Goal: Book appointment/travel/reservation

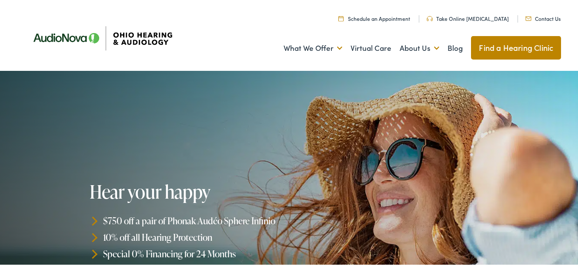
click at [370, 17] on link "Schedule an Appointment" at bounding box center [374, 16] width 72 height 7
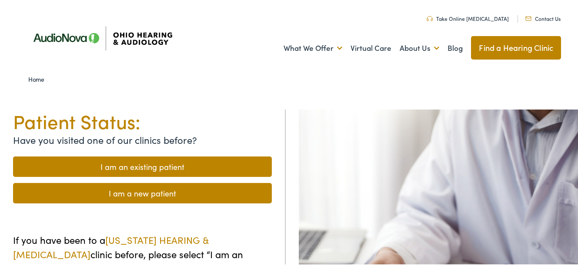
click at [139, 163] on link "I am an existing patient" at bounding box center [142, 165] width 259 height 20
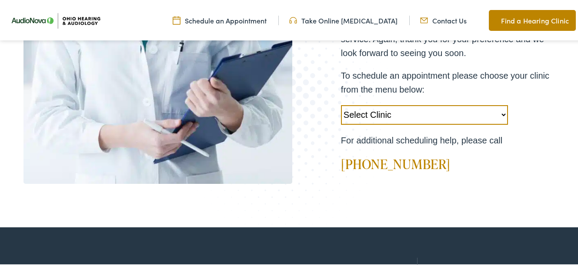
scroll to position [304, 0]
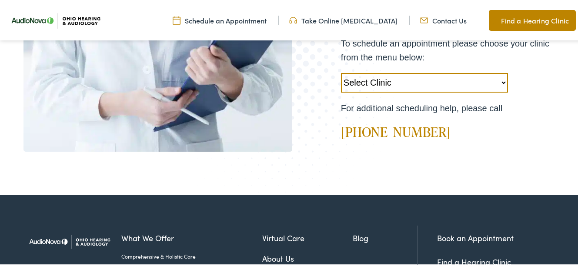
click at [500, 79] on select "Select Clinic Chillicothe-OH-AudioNova 138 Marietta Rd Boardman-OH-AudioNova 75…" at bounding box center [424, 82] width 167 height 20
select select "https://ohiohearing.alpacaaudiology.com/locations/bucyrus-oh/"
click at [341, 72] on select "Select Clinic Chillicothe-OH-AudioNova 138 Marietta Rd Boardman-OH-AudioNova 75…" at bounding box center [424, 82] width 167 height 20
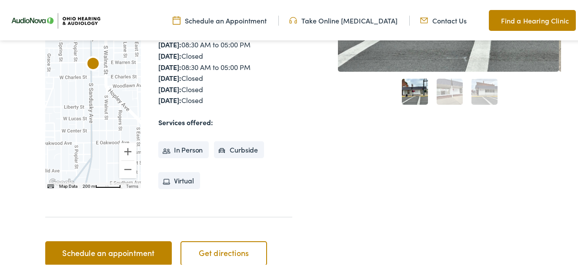
scroll to position [261, 0]
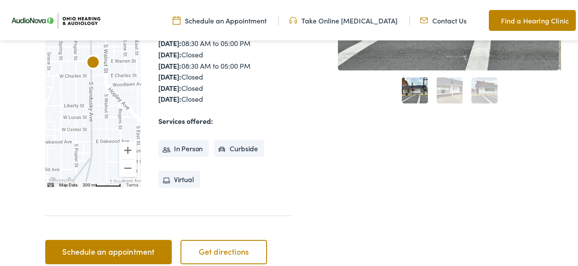
click at [101, 239] on link "Schedule an appointment" at bounding box center [108, 251] width 126 height 24
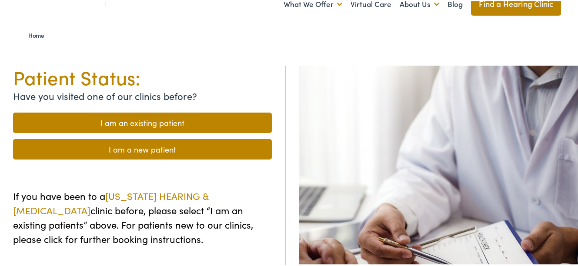
scroll to position [43, 0]
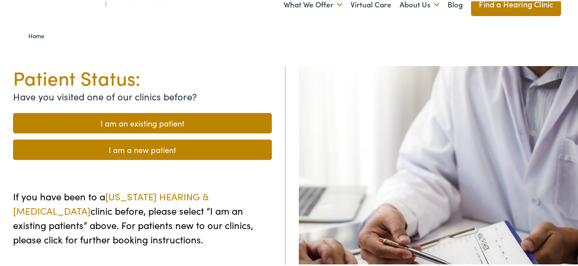
click at [160, 121] on link "I am an existing patient" at bounding box center [142, 122] width 259 height 20
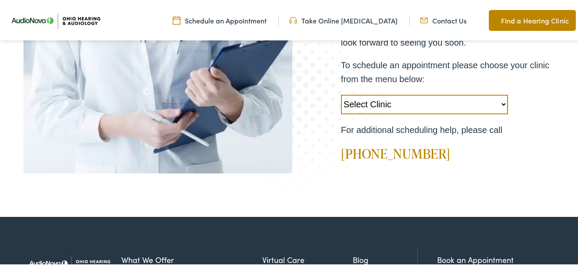
scroll to position [304, 0]
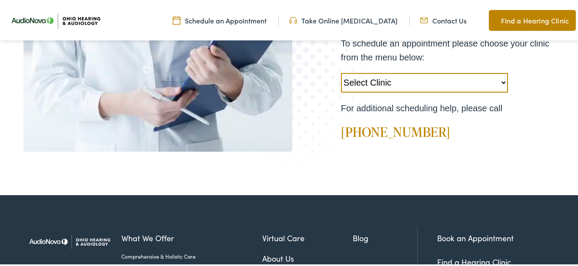
click at [499, 79] on select "Select Clinic Chillicothe-OH-AudioNova 138 Marietta Rd Boardman-OH-AudioNova 75…" at bounding box center [424, 82] width 167 height 20
select select "https://ohiohearing.alpacaaudiology.com/locations/bucyrus-oh/"
click at [341, 72] on select "Select Clinic Chillicothe-OH-AudioNova 138 Marietta Rd Boardman-OH-AudioNova 75…" at bounding box center [424, 82] width 167 height 20
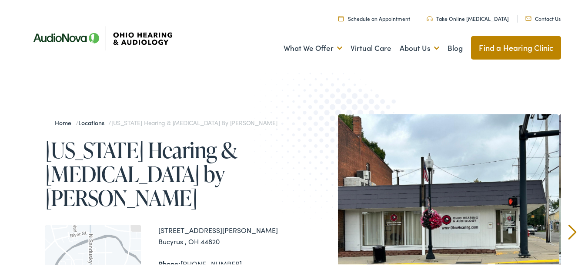
click at [366, 16] on link "Schedule an Appointment" at bounding box center [374, 16] width 72 height 7
